Goal: Find specific page/section: Find specific page/section

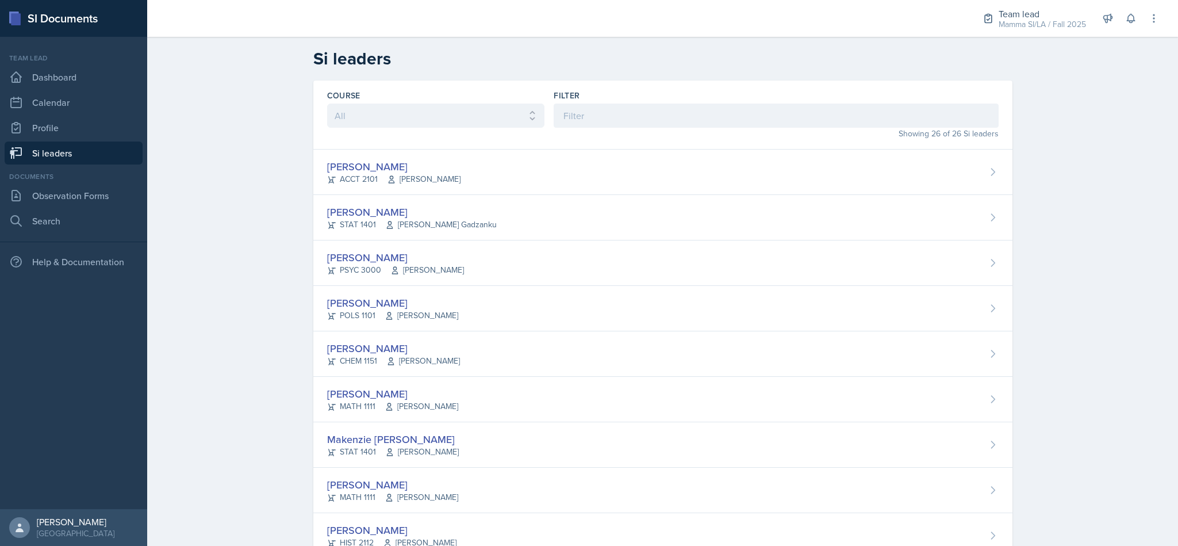
click at [1053, 19] on div "Mamma SI/LA / Fall 2025" at bounding box center [1042, 24] width 87 height 12
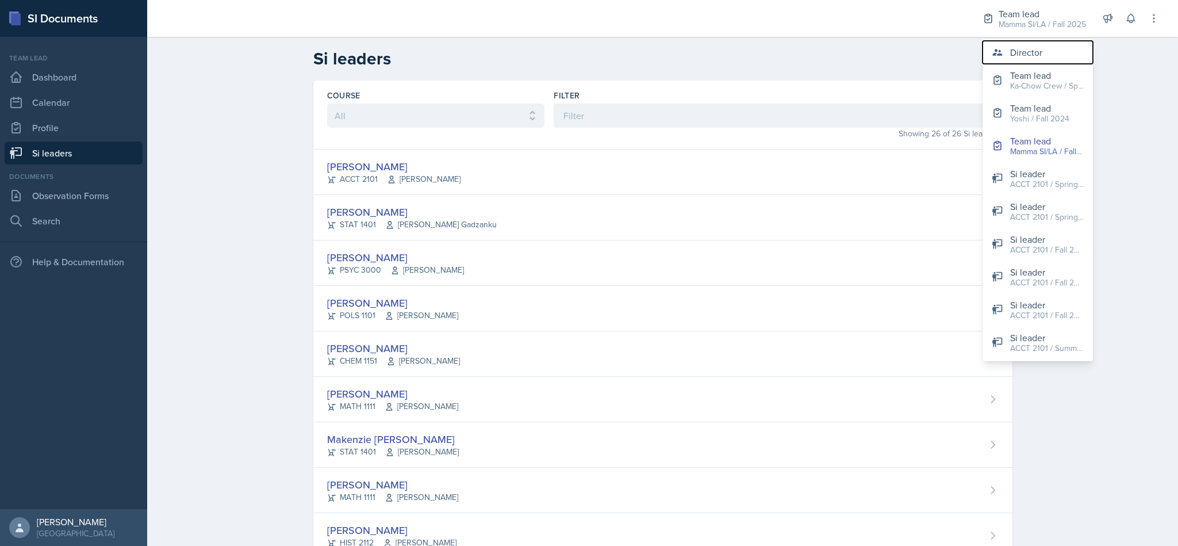
click at [1037, 50] on div "Director" at bounding box center [1027, 52] width 32 height 14
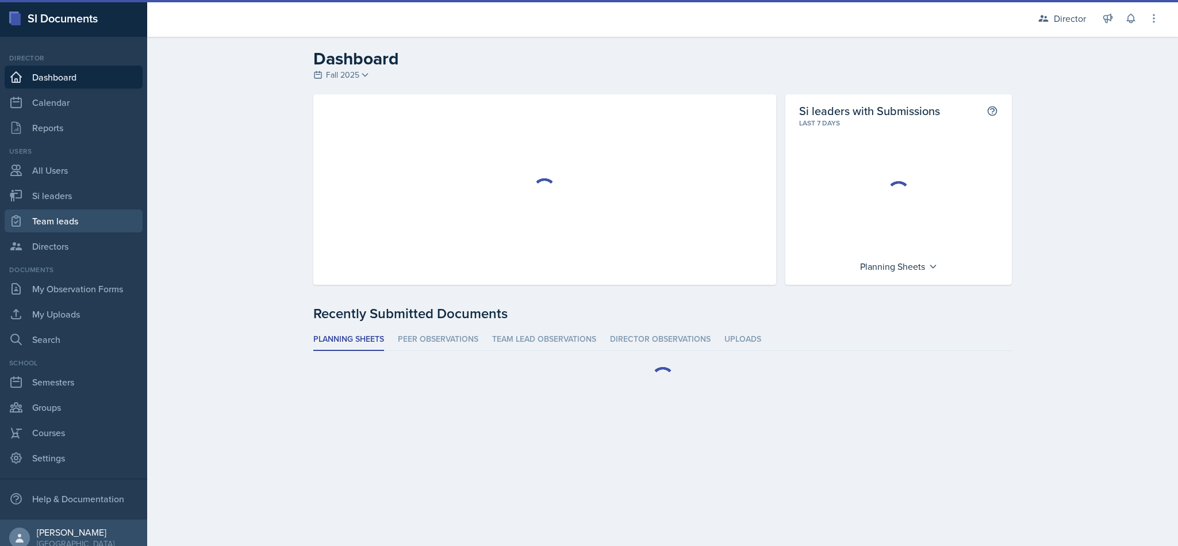
click at [66, 211] on link "Team leads" at bounding box center [74, 220] width 138 height 23
select select "2bed604d-1099-4043-b1bc-2365e8740244"
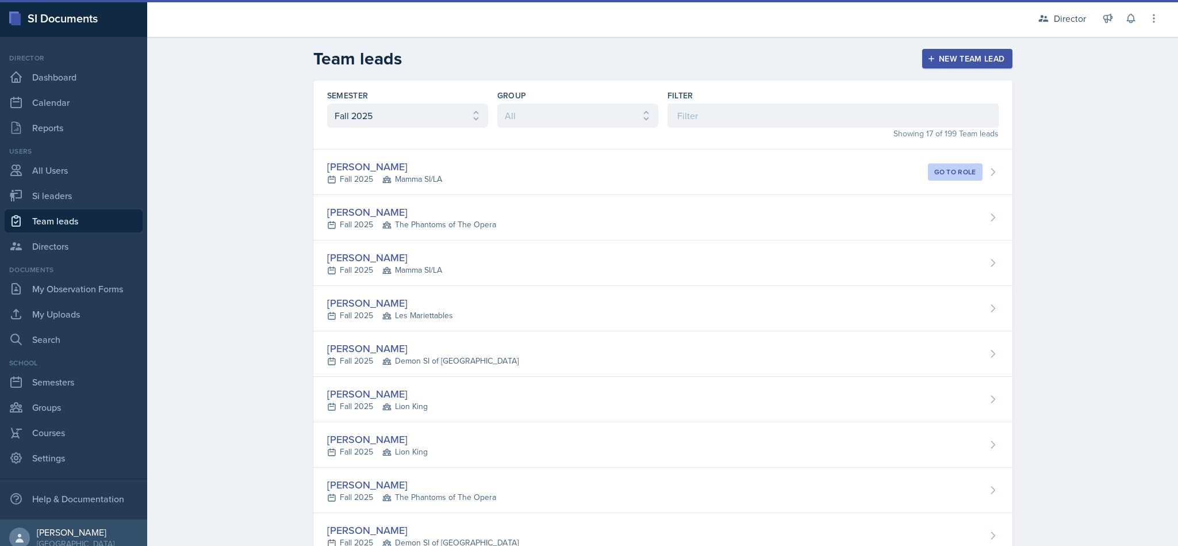
click at [83, 199] on link "Si leaders" at bounding box center [74, 195] width 138 height 23
select select "2bed604d-1099-4043-b1bc-2365e8740244"
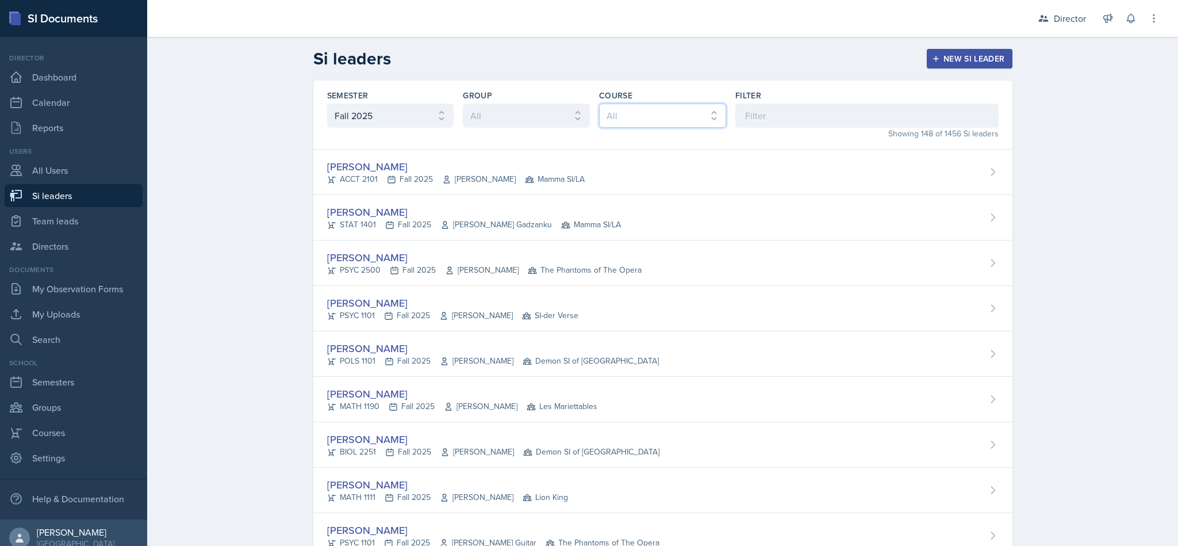
click at [716, 112] on select "All ACCT 2101 ACCT 2102 ACCT 4050 ANTH 1102 ANTH 3301 ARCH 1000 ARCH 1000 ARCH …" at bounding box center [662, 116] width 127 height 24
click at [806, 117] on input at bounding box center [867, 116] width 263 height 24
type input "l"
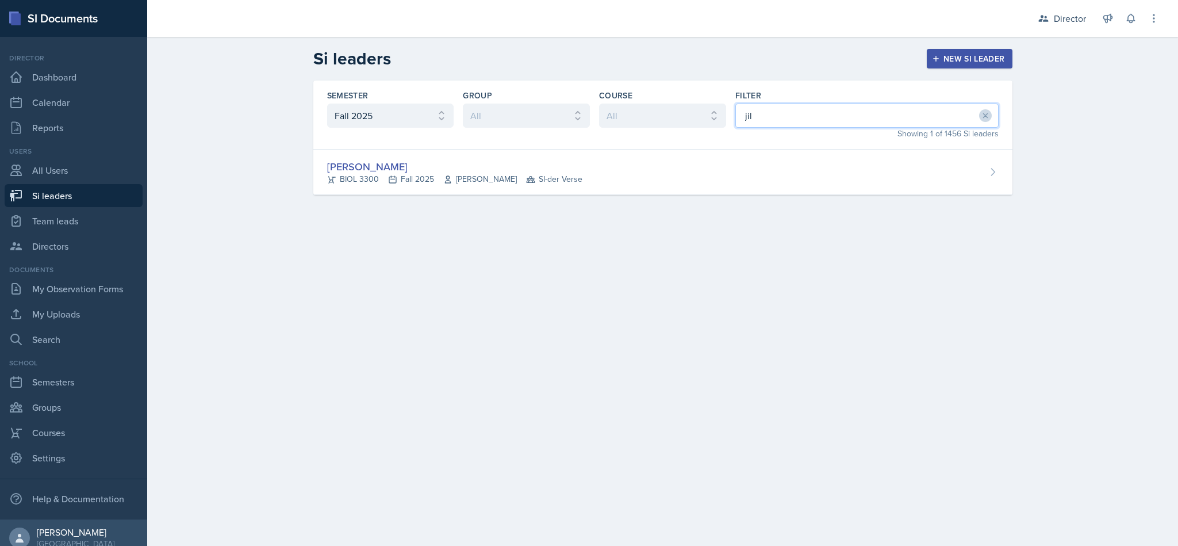
type input "[PERSON_NAME]"
click at [725, 169] on div "[PERSON_NAME] BIOL 3300 Fall 2025 [PERSON_NAME] SI-der Verse" at bounding box center [662, 172] width 699 height 45
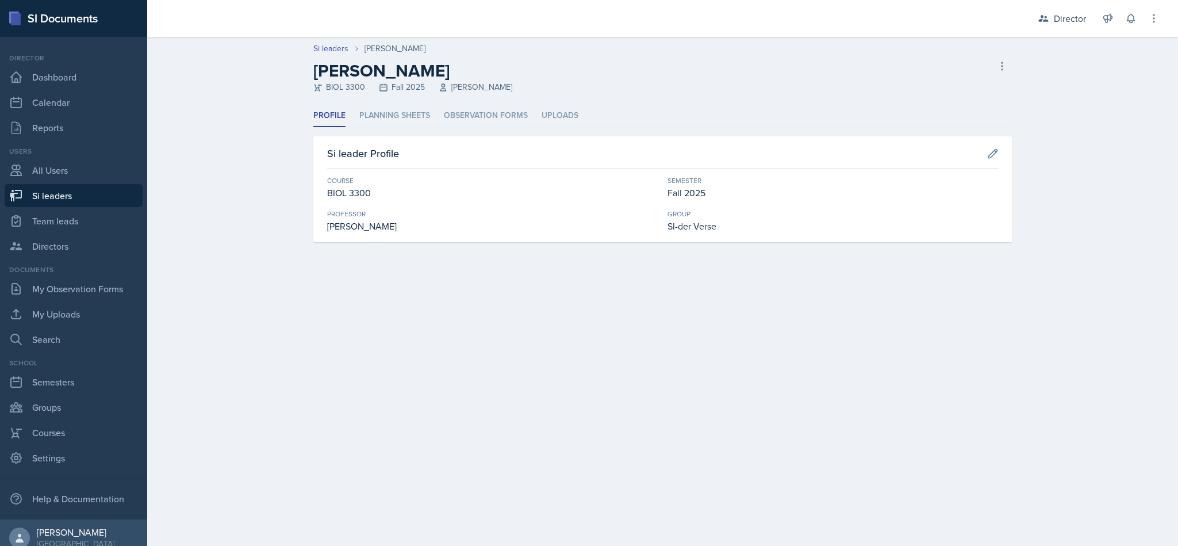
click at [404, 123] on li "Planning Sheets" at bounding box center [394, 116] width 71 height 22
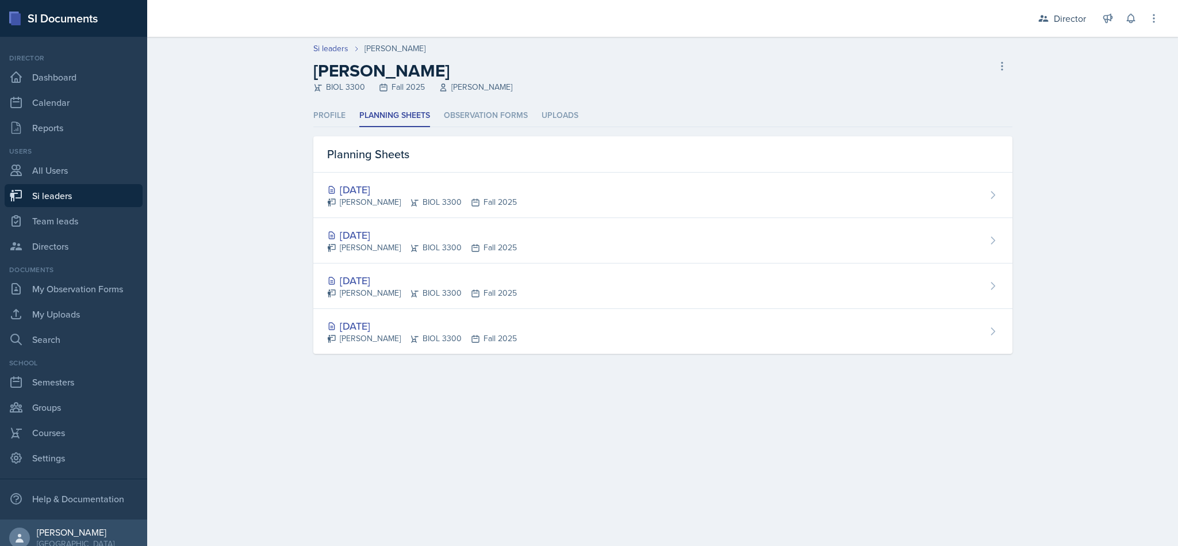
click at [340, 110] on li "Profile" at bounding box center [329, 116] width 32 height 22
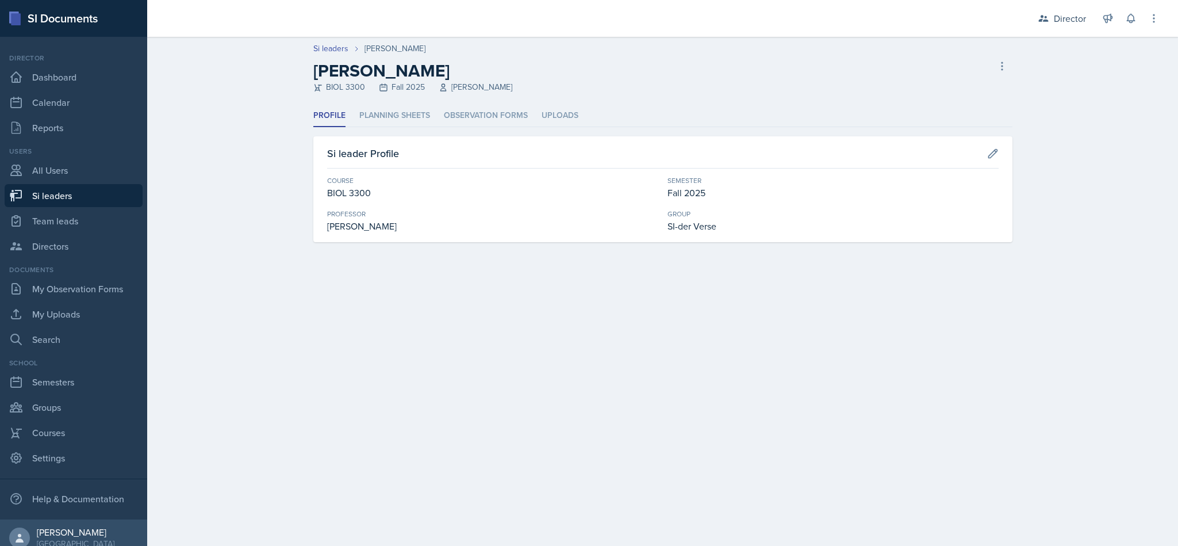
click at [419, 108] on li "Planning Sheets" at bounding box center [394, 116] width 71 height 22
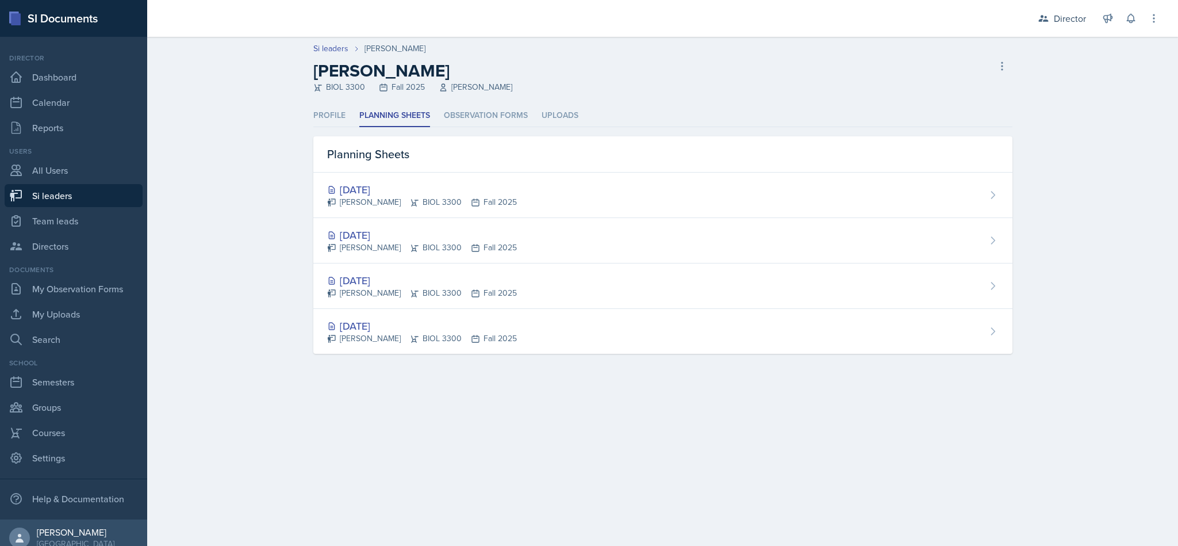
click at [903, 188] on div "[DATE] [PERSON_NAME] BIOL 3300 Fall 2025" at bounding box center [662, 195] width 699 height 45
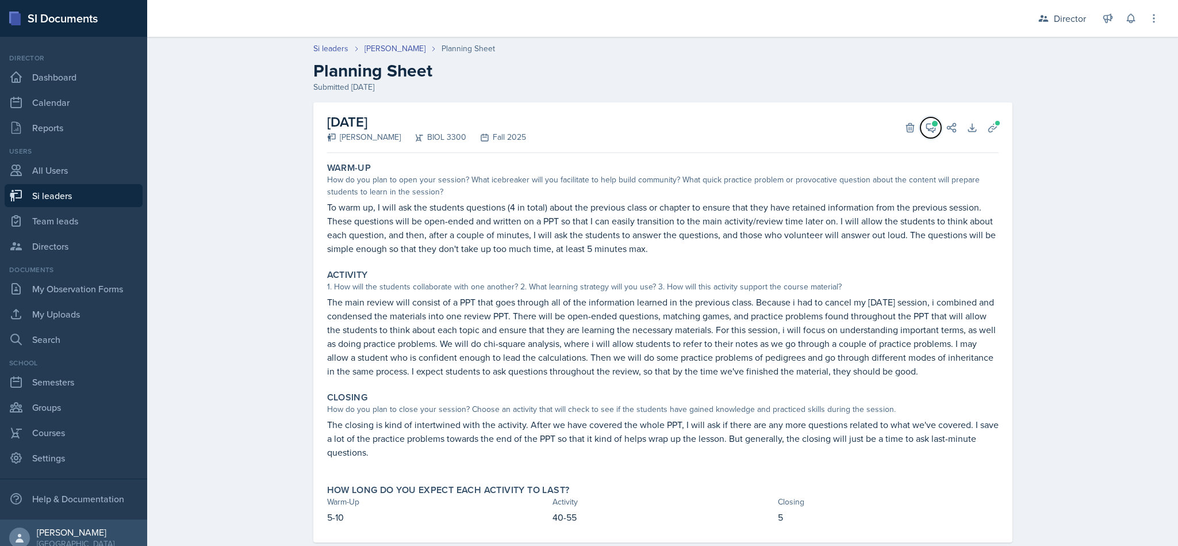
click at [932, 125] on span at bounding box center [935, 124] width 6 height 6
